Goal: Transaction & Acquisition: Purchase product/service

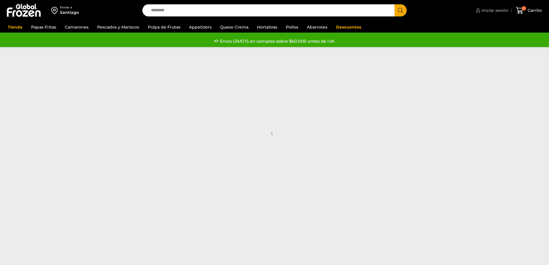
click at [484, 9] on span "Iniciar sesión" at bounding box center [494, 10] width 29 height 6
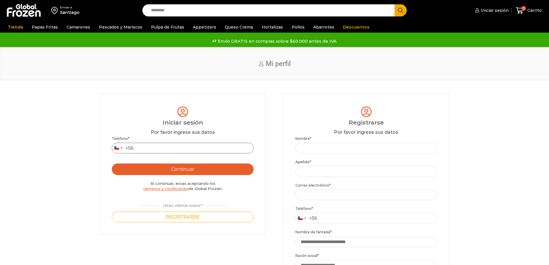
click at [190, 151] on input "Teléfono *" at bounding box center [183, 148] width 142 height 11
type input "*********"
click at [208, 168] on button "Continuar" at bounding box center [183, 169] width 142 height 12
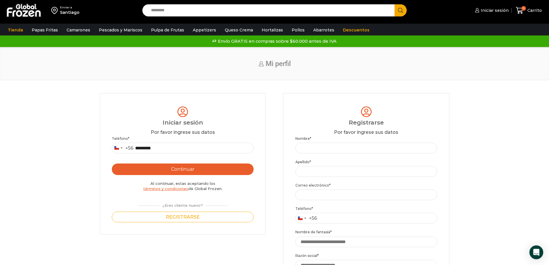
click at [179, 169] on button "Continuar" at bounding box center [183, 169] width 142 height 12
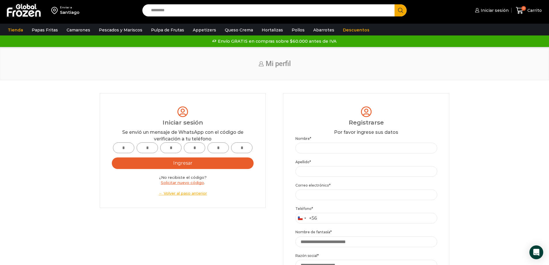
click at [127, 150] on input "text" at bounding box center [123, 147] width 21 height 11
type input "*"
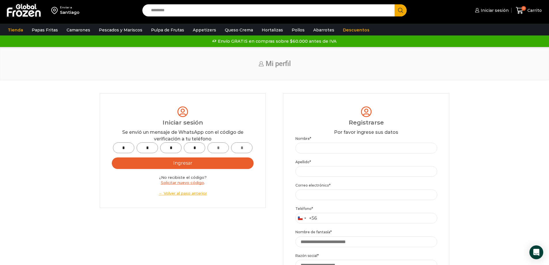
type input "*"
click at [112, 157] on button "Ingresar" at bounding box center [183, 163] width 142 height 12
click at [207, 166] on button "Ingresar" at bounding box center [183, 163] width 142 height 12
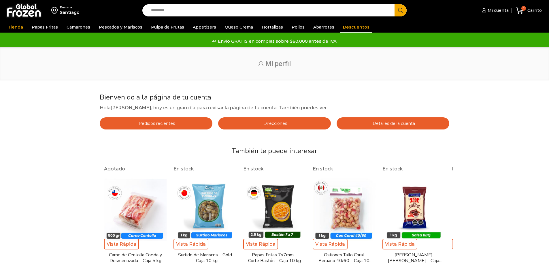
click at [343, 26] on link "Descuentos" at bounding box center [356, 27] width 32 height 11
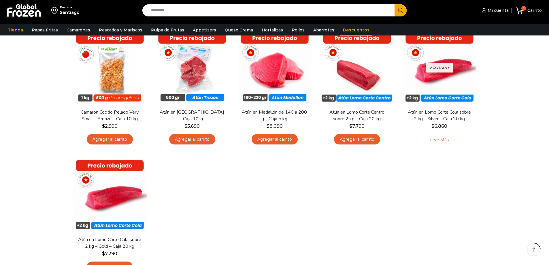
scroll to position [29, 0]
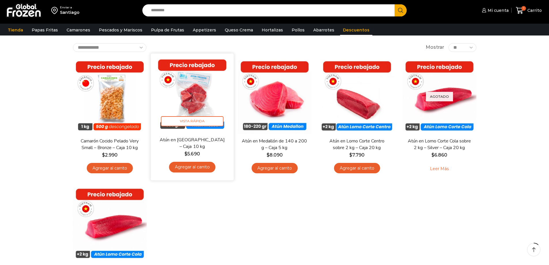
click at [189, 166] on link "Agregar al carrito" at bounding box center [192, 167] width 46 height 11
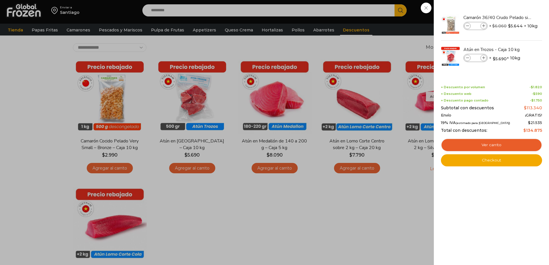
click at [514, 17] on div "2 Carrito 2 2 Shopping Cart *" at bounding box center [528, 11] width 29 height 14
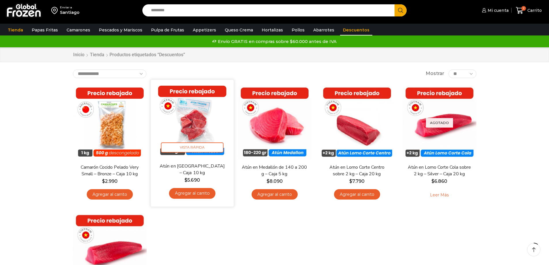
scroll to position [0, 0]
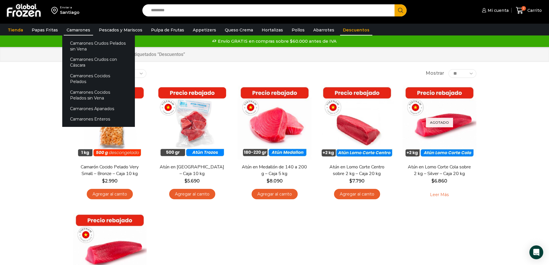
click at [78, 28] on link "Camarones" at bounding box center [78, 29] width 29 height 11
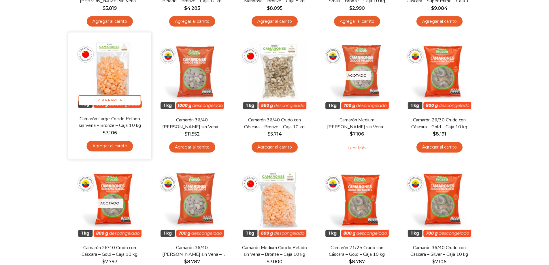
scroll to position [173, 0]
click at [125, 71] on img at bounding box center [110, 74] width 74 height 74
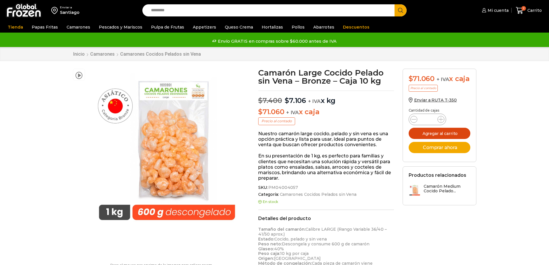
click at [450, 139] on button "Agregar al carrito" at bounding box center [440, 133] width 62 height 11
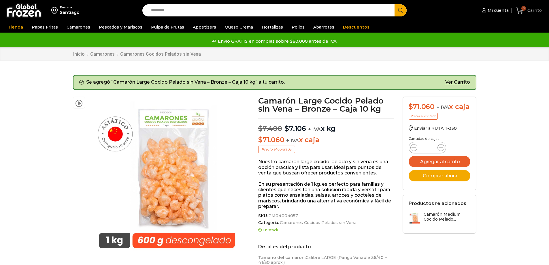
click at [521, 10] on icon at bounding box center [520, 11] width 8 height 8
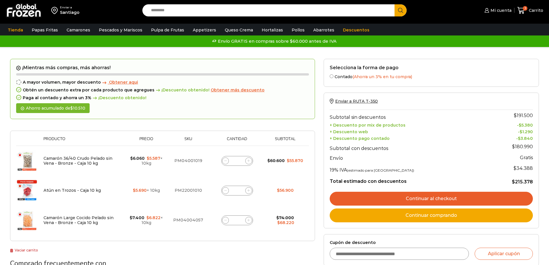
click at [248, 192] on span at bounding box center [248, 190] width 7 height 7
type input "*"
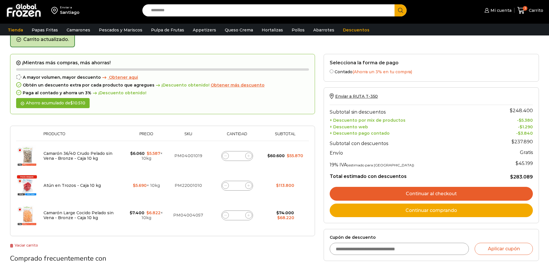
scroll to position [30, 0]
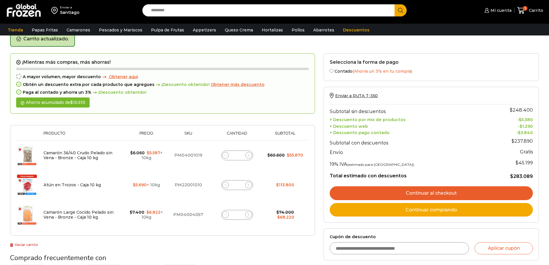
click at [226, 184] on icon at bounding box center [225, 185] width 3 height 3
type input "*"
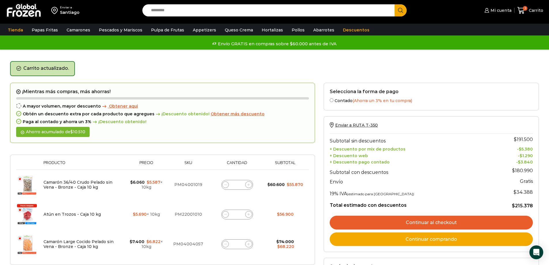
scroll to position [0, 0]
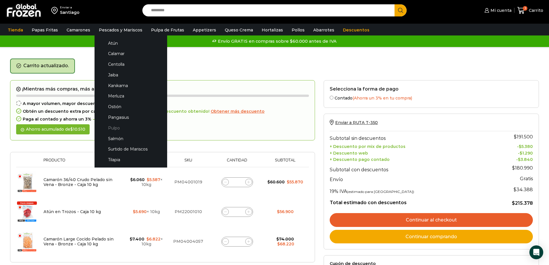
click at [114, 128] on link "Pulpo" at bounding box center [130, 127] width 61 height 11
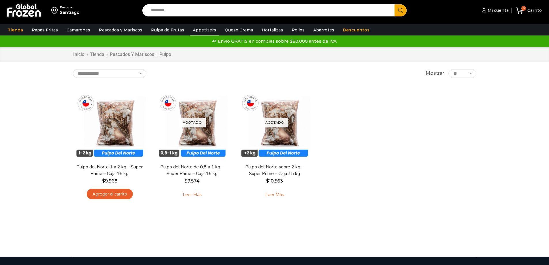
click at [197, 29] on link "Appetizers" at bounding box center [204, 29] width 29 height 11
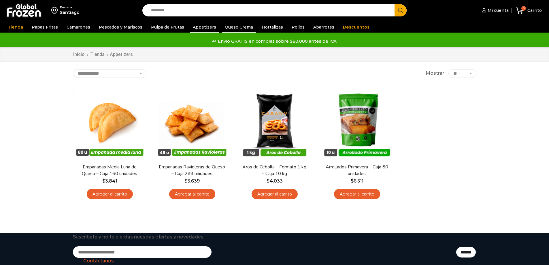
click at [232, 24] on link "Queso Crema" at bounding box center [239, 27] width 34 height 11
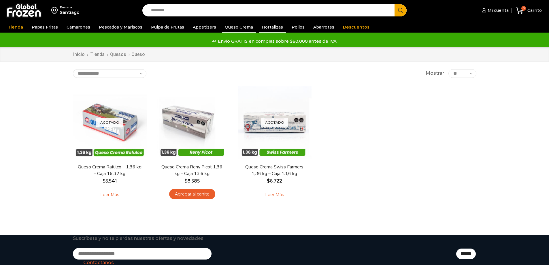
click at [271, 29] on link "Hortalizas" at bounding box center [272, 27] width 27 height 11
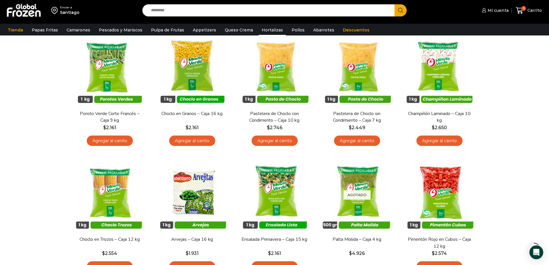
scroll to position [58, 0]
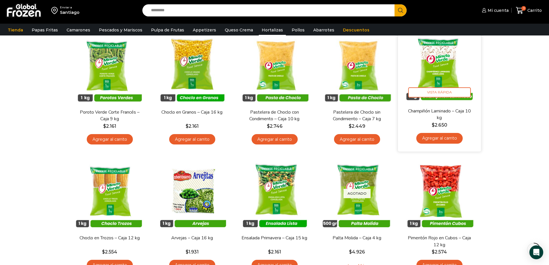
click at [452, 139] on link "Agregar al carrito" at bounding box center [439, 138] width 46 height 11
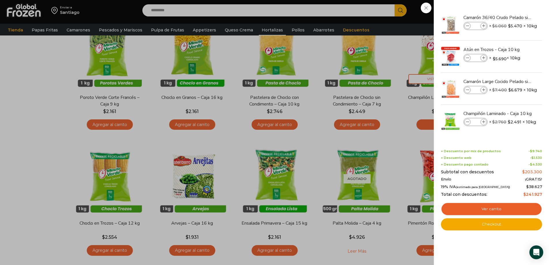
scroll to position [86, 0]
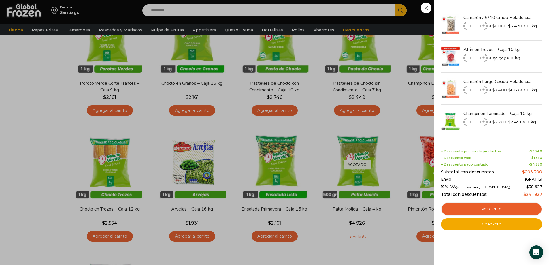
click at [514, 7] on div "4 Carrito 4 4 Shopping Cart *" at bounding box center [528, 11] width 29 height 14
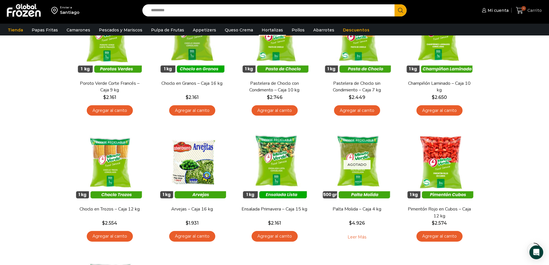
click at [516, 8] on icon at bounding box center [520, 11] width 8 height 8
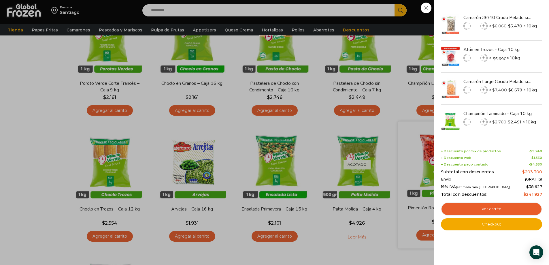
click at [514, 17] on div "4 Carrito 4 4 Shopping Cart *" at bounding box center [528, 11] width 29 height 14
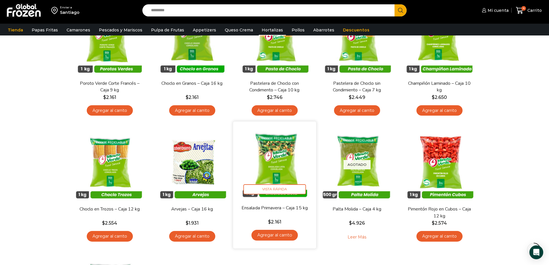
click at [284, 235] on link "Agregar al carrito" at bounding box center [274, 235] width 46 height 11
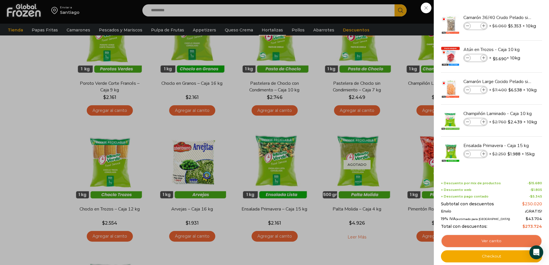
click at [489, 238] on link "Ver carrito" at bounding box center [491, 240] width 101 height 13
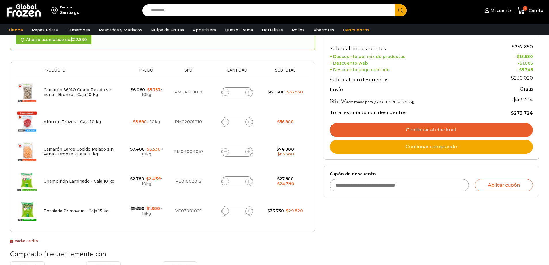
scroll to position [58, 0]
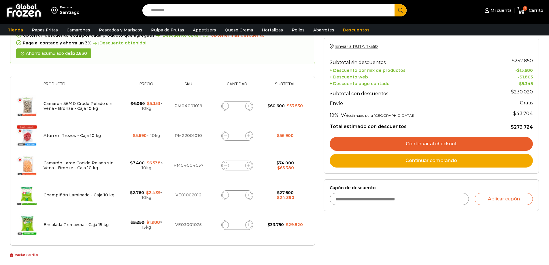
click at [434, 143] on link "Continuar al checkout" at bounding box center [431, 144] width 203 height 14
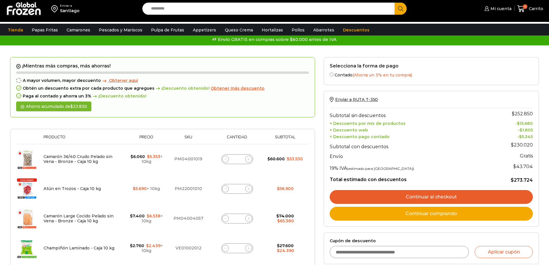
scroll to position [0, 0]
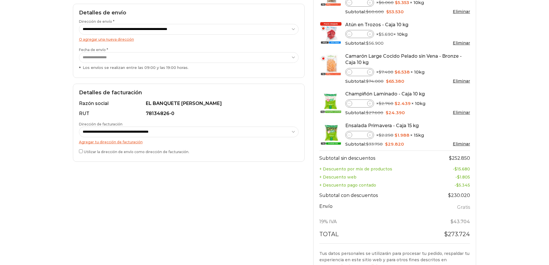
scroll to position [117, 0]
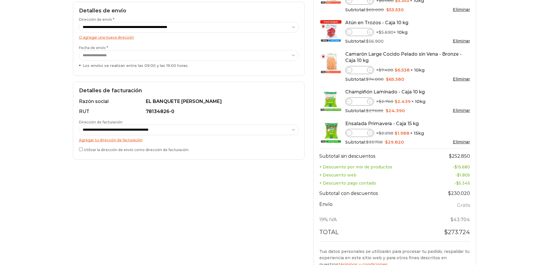
click at [143, 57] on select "**********" at bounding box center [189, 55] width 220 height 11
click at [144, 56] on select "**********" at bounding box center [189, 55] width 220 height 11
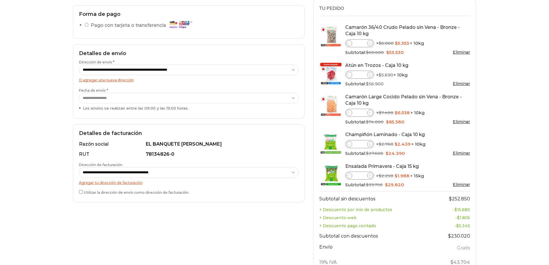
scroll to position [2, 0]
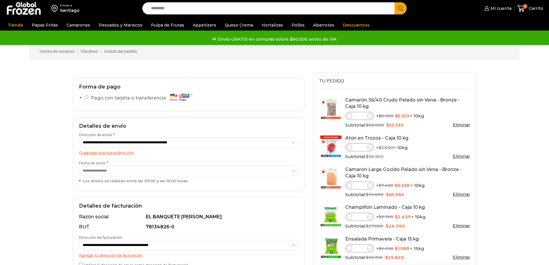
click at [171, 143] on select "**********" at bounding box center [189, 142] width 220 height 11
click at [79, 137] on select "**********" at bounding box center [189, 142] width 220 height 11
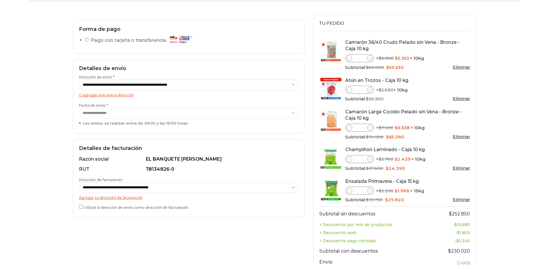
scroll to position [117, 0]
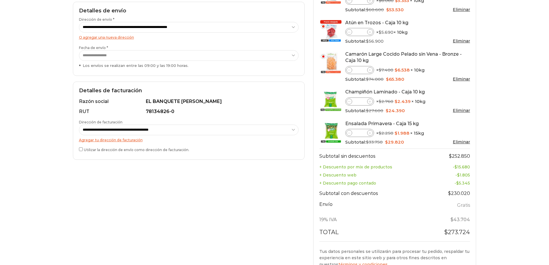
click at [238, 131] on select "**********" at bounding box center [189, 130] width 220 height 11
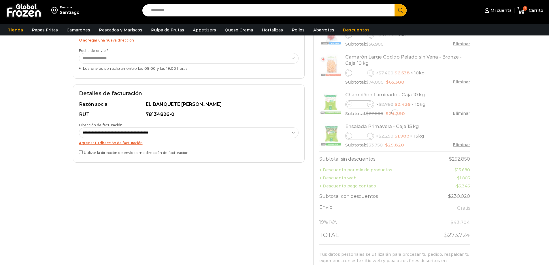
click at [236, 131] on select "**********" at bounding box center [189, 132] width 220 height 11
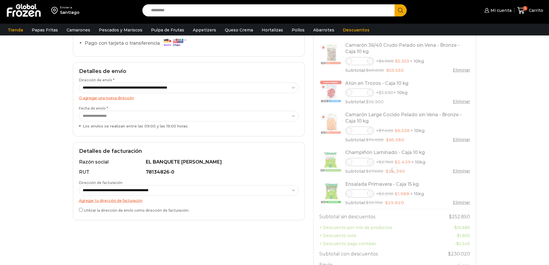
select select "*"
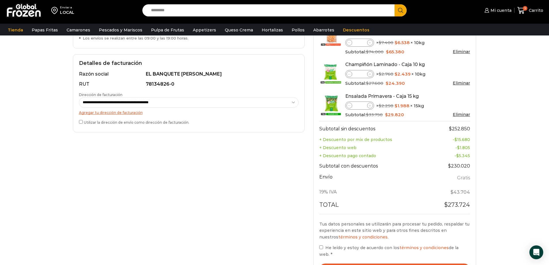
scroll to position [231, 0]
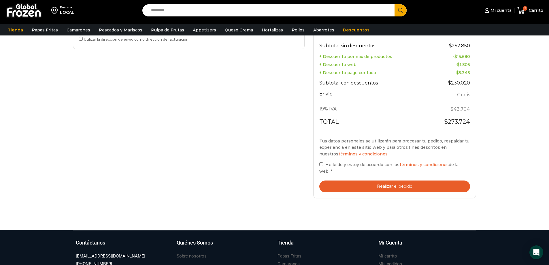
click at [400, 182] on button "Realizar el pedido" at bounding box center [394, 186] width 151 height 12
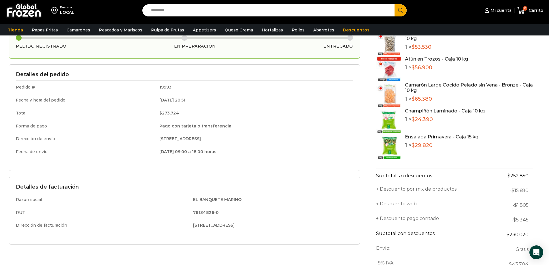
scroll to position [58, 0]
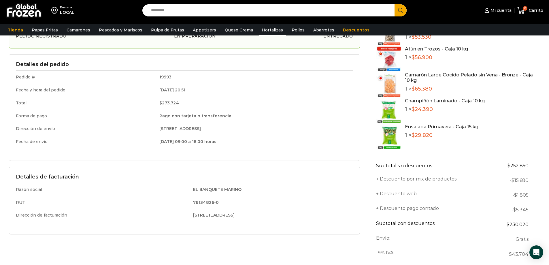
click at [268, 29] on link "Hortalizas" at bounding box center [272, 29] width 27 height 11
click at [263, 32] on link "Hortalizas" at bounding box center [272, 29] width 27 height 11
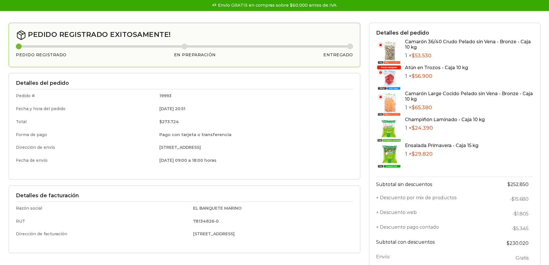
scroll to position [26, 0]
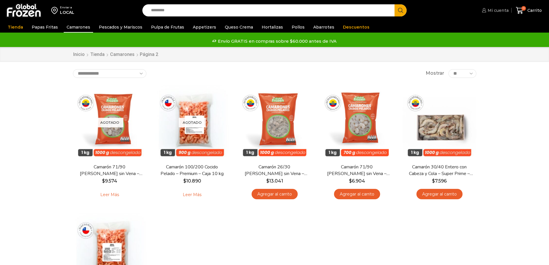
click at [502, 11] on span "Mi cuenta" at bounding box center [497, 10] width 22 height 6
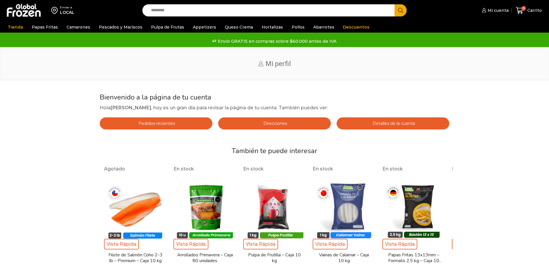
click at [171, 122] on span "Pedidos recientes" at bounding box center [156, 123] width 38 height 5
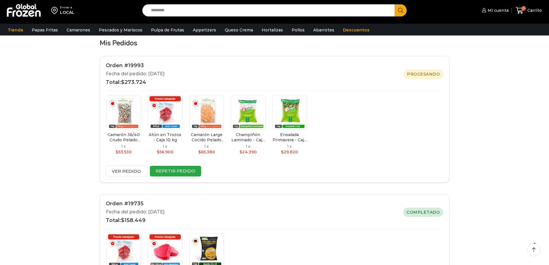
scroll to position [58, 0]
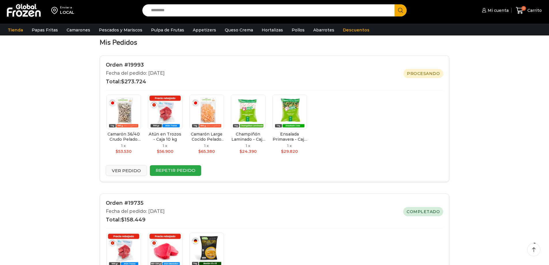
click at [137, 169] on link "Ver pedido" at bounding box center [126, 170] width 41 height 11
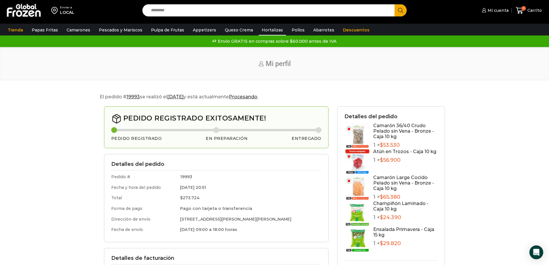
click at [264, 28] on link "Hortalizas" at bounding box center [272, 29] width 27 height 11
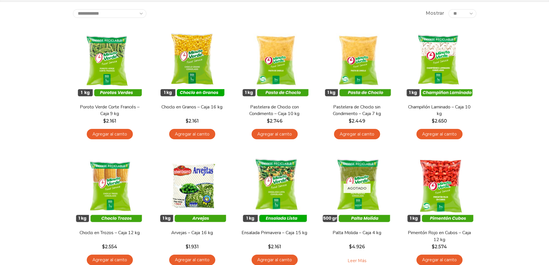
scroll to position [58, 0]
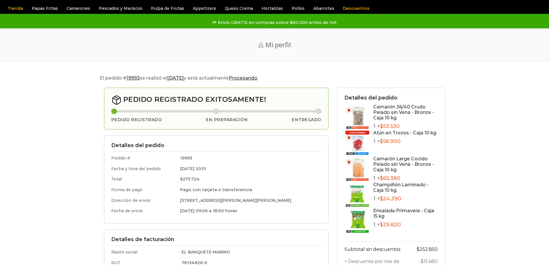
scroll to position [29, 0]
